Goal: Complete application form: Complete application form

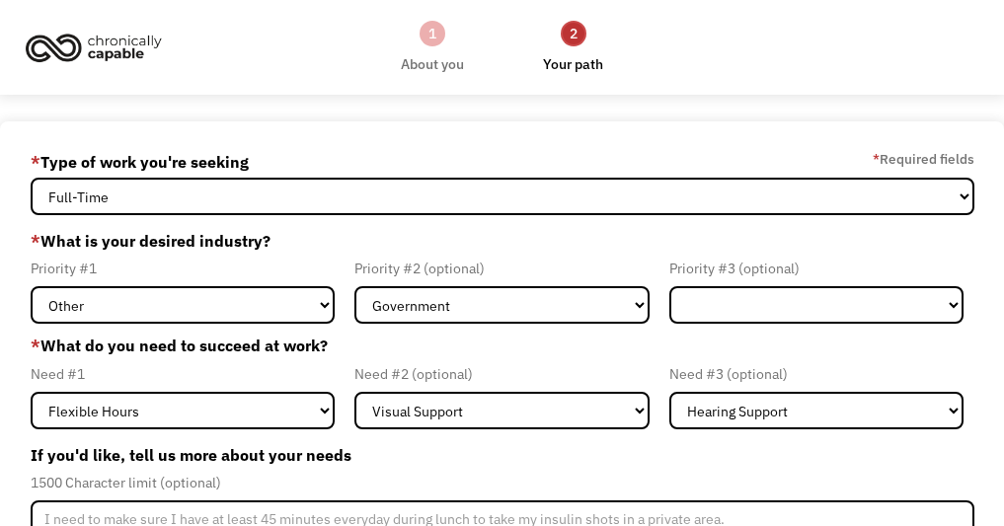
select select "part-time"
select select "Other"
select select "Government"
select select "Visual Support"
select select "Hearing Support"
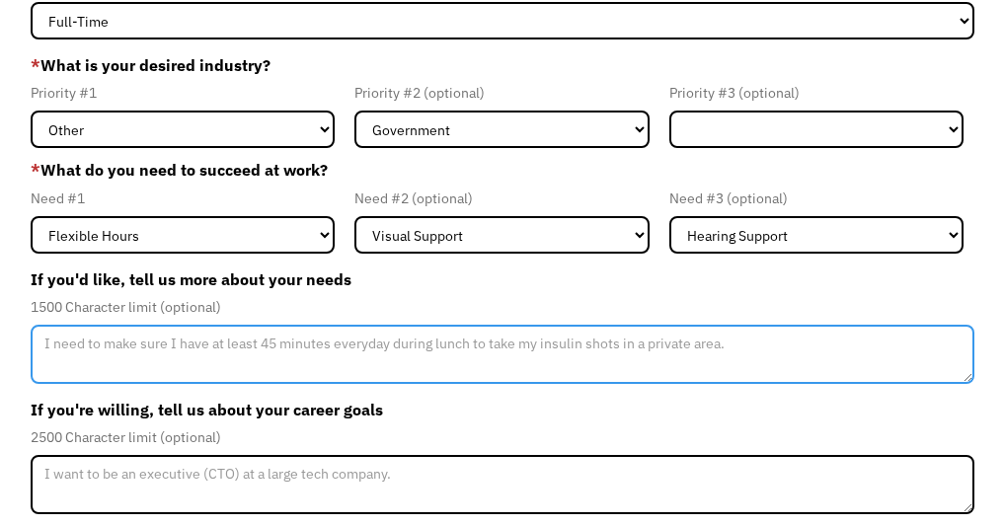
click at [82, 370] on textarea "Member-Update-Form-Step2" at bounding box center [502, 354] width 943 height 59
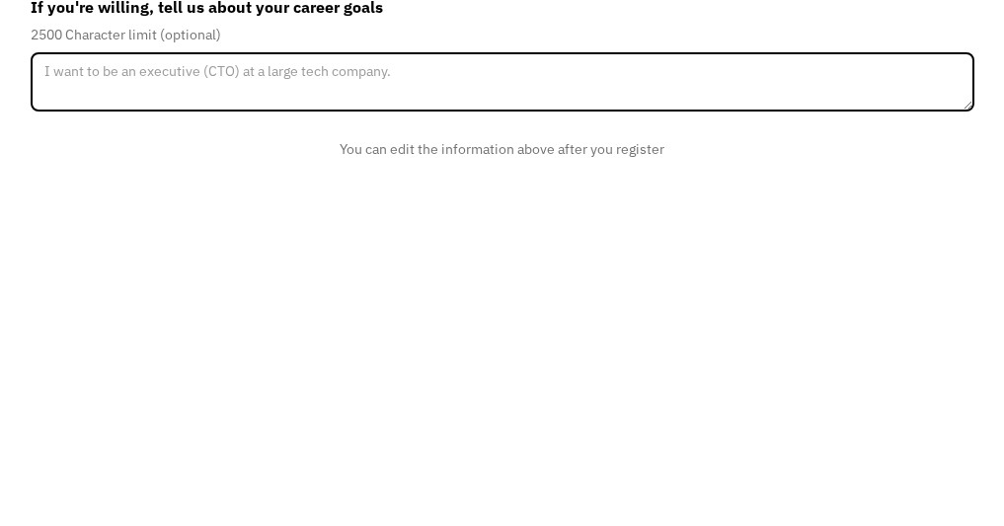
scroll to position [226, 0]
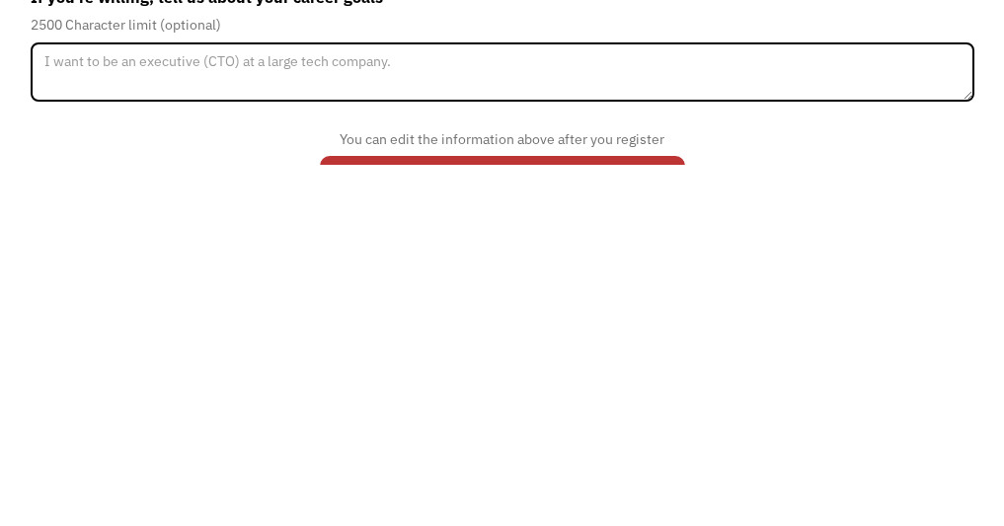
type textarea "Cannot drive at night due to end stage glaucoma, cannot work in a very loud wor…"
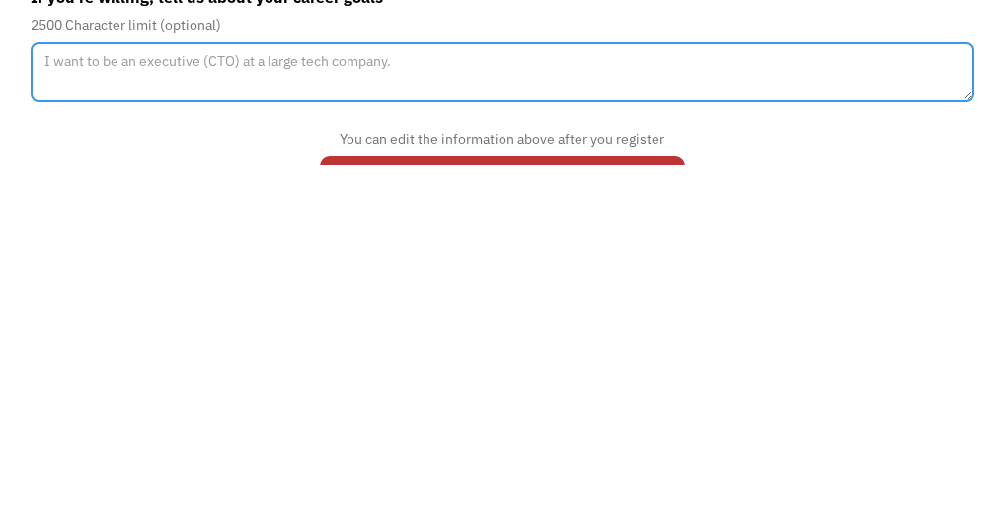
click at [80, 405] on textarea "Member-Update-Form-Step2" at bounding box center [502, 434] width 943 height 59
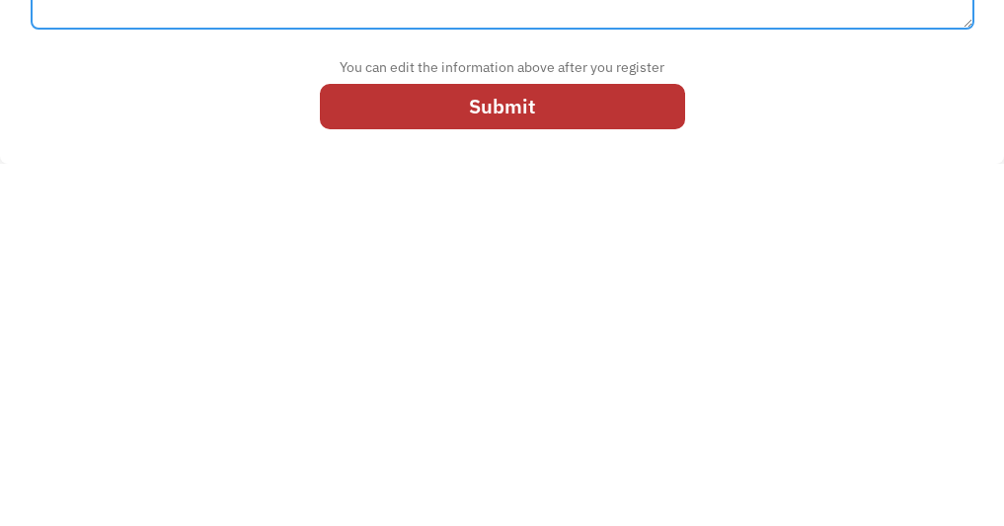
scroll to position [337, 0]
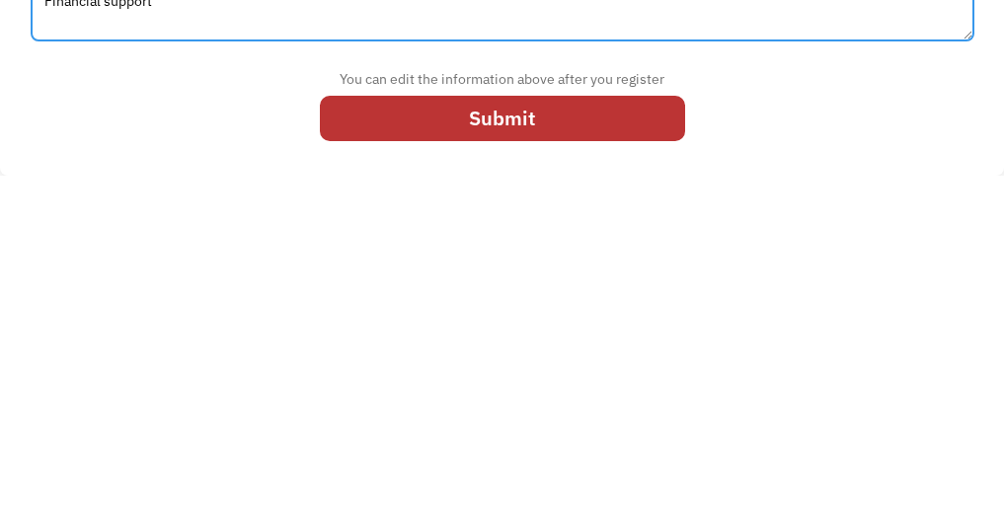
type textarea "Financial support"
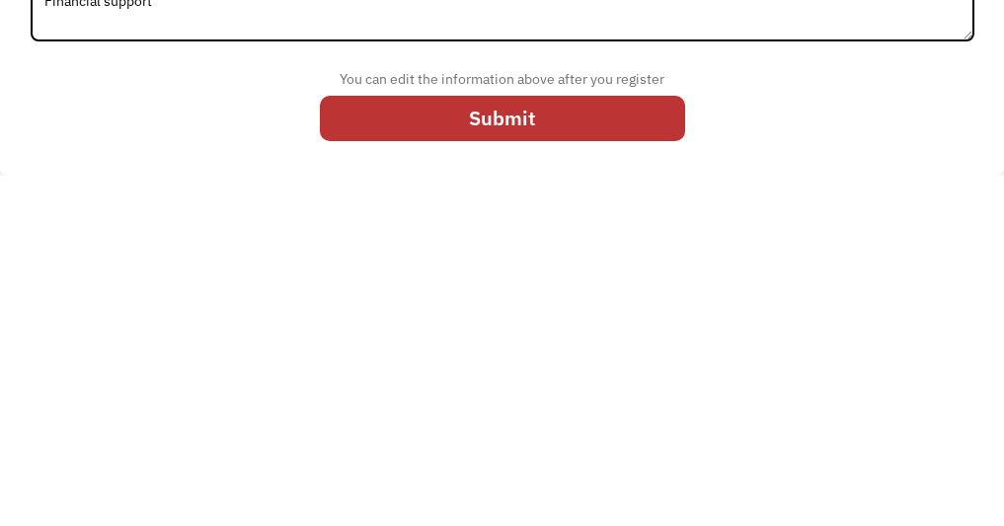
click at [464, 446] on input "Submit" at bounding box center [502, 468] width 365 height 44
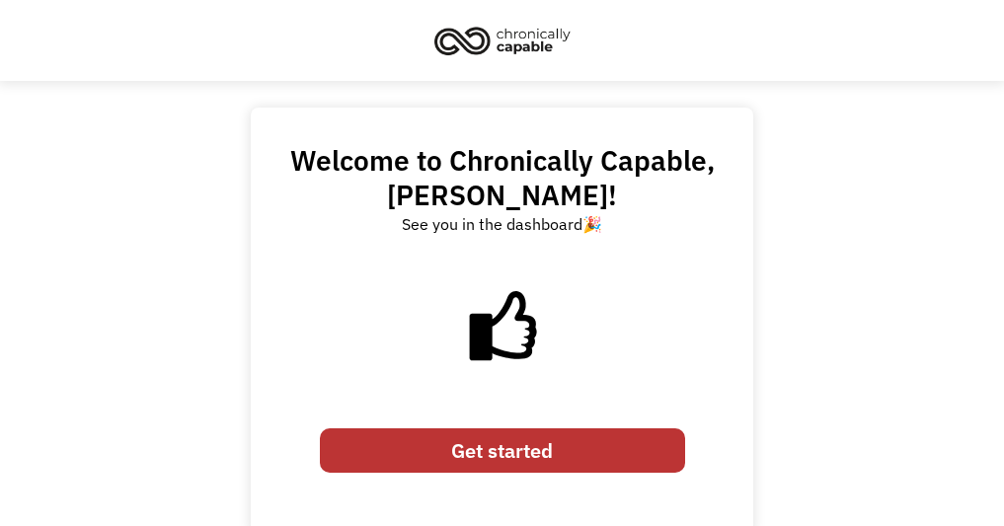
click at [431, 470] on link "Get started" at bounding box center [502, 450] width 365 height 44
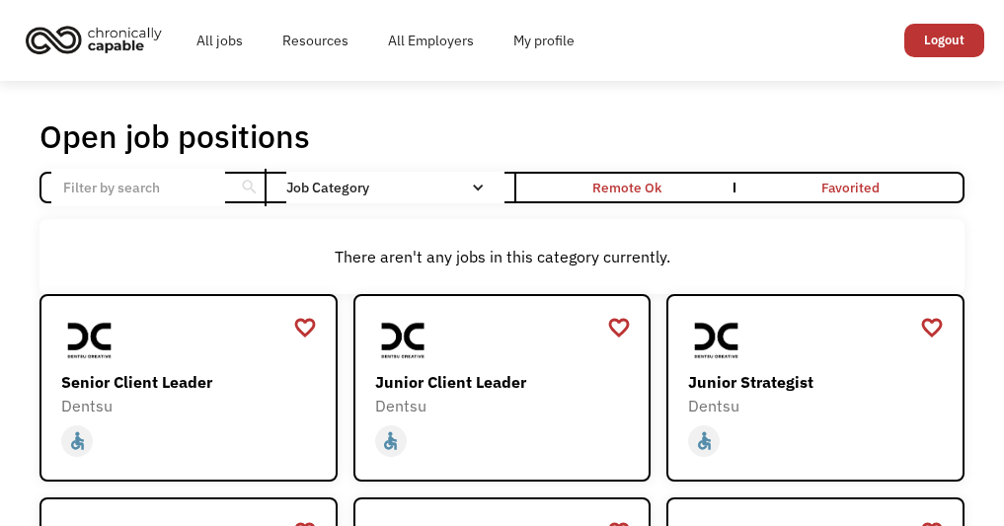
click at [528, 41] on link "My profile" at bounding box center [543, 40] width 101 height 63
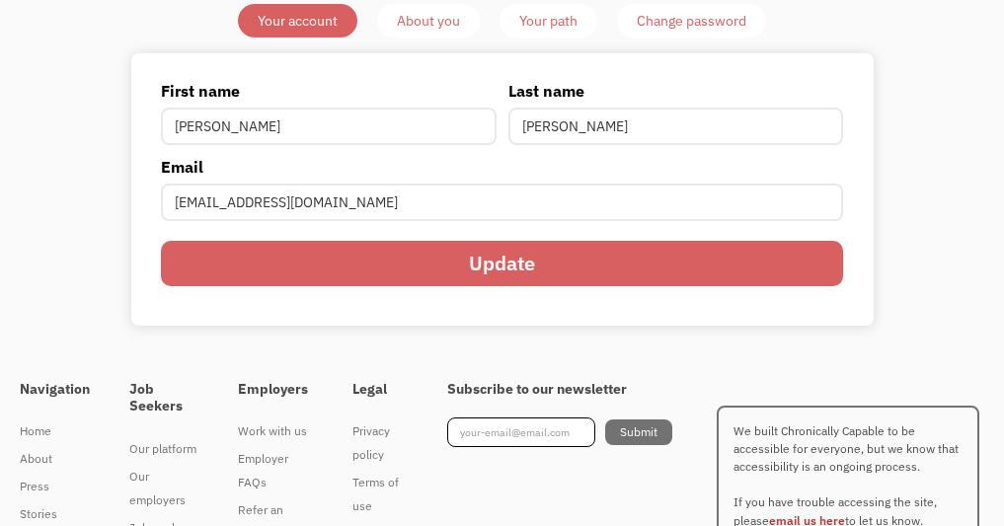
scroll to position [100, 0]
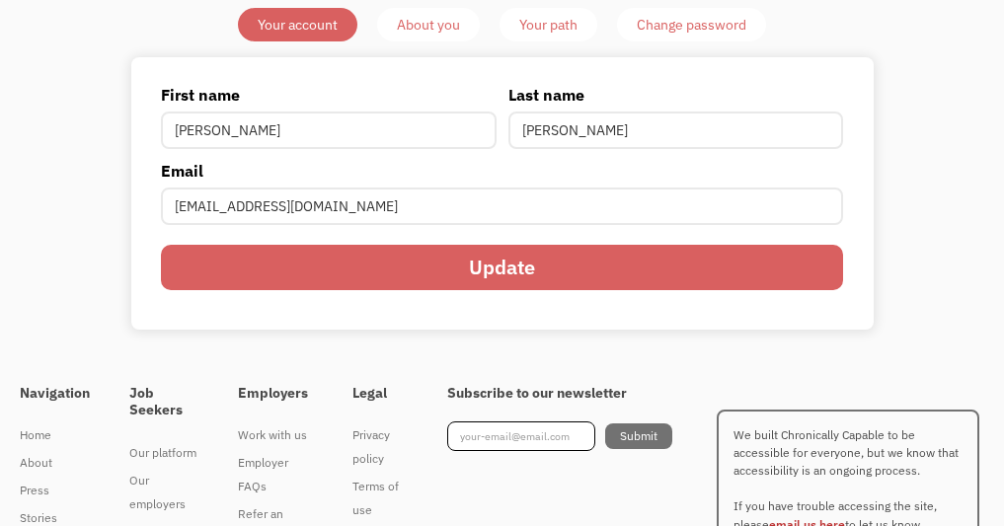
click at [328, 289] on input "Update" at bounding box center [502, 267] width 682 height 44
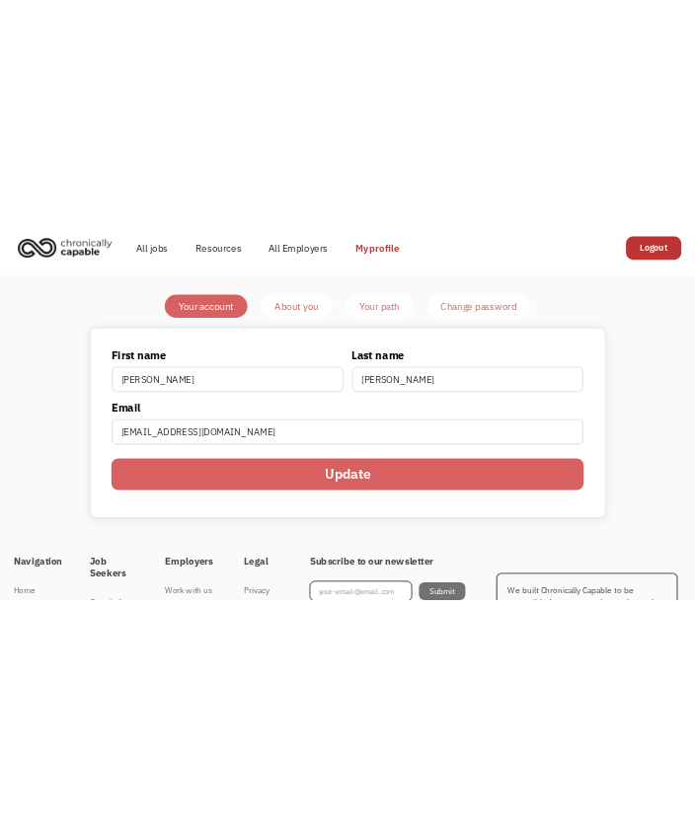
scroll to position [0, 0]
